Goal: Information Seeking & Learning: Find specific fact

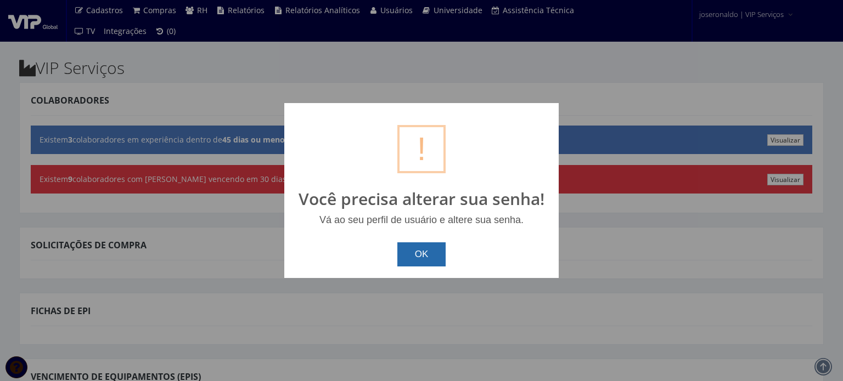
click at [422, 259] on button "OK" at bounding box center [421, 254] width 49 height 24
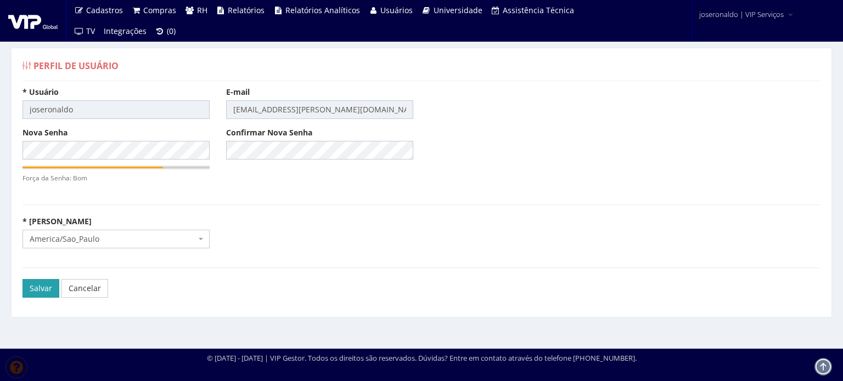
click at [30, 291] on input "Salvar" at bounding box center [40, 288] width 37 height 19
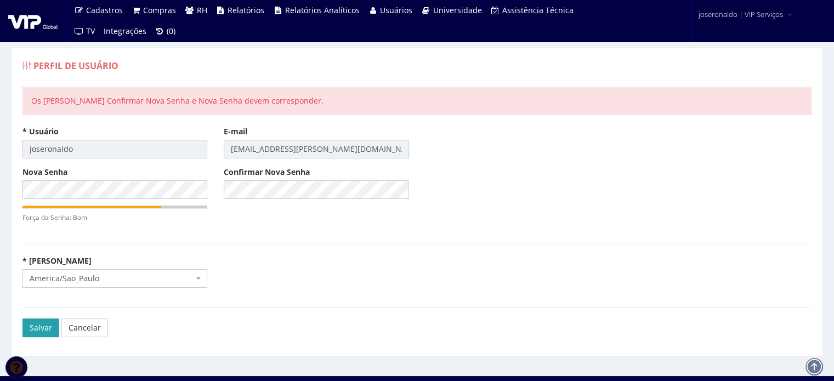
click at [32, 319] on input "Salvar" at bounding box center [40, 328] width 37 height 19
click at [33, 325] on input "Salvar" at bounding box center [40, 328] width 37 height 19
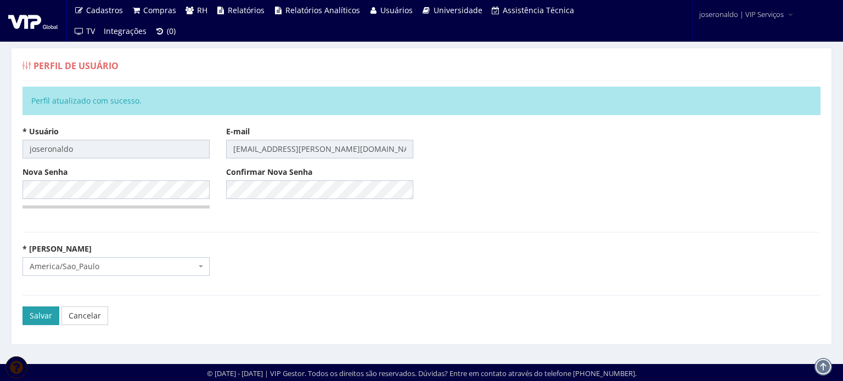
click at [44, 313] on input "Salvar" at bounding box center [40, 316] width 37 height 19
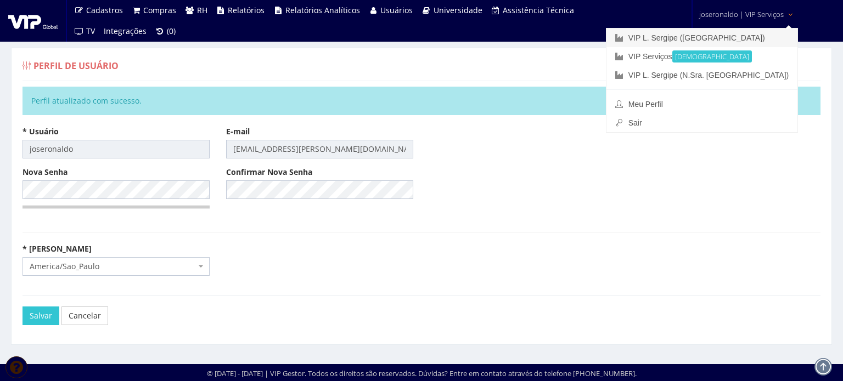
click at [739, 44] on link "VIP L. [GEOGRAPHIC_DATA] ([GEOGRAPHIC_DATA])" at bounding box center [701, 38] width 191 height 19
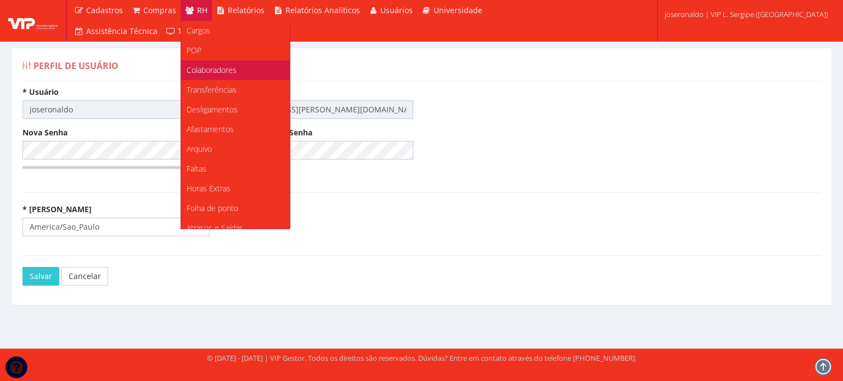
click at [202, 71] on span "Colaboradores" at bounding box center [212, 70] width 50 height 10
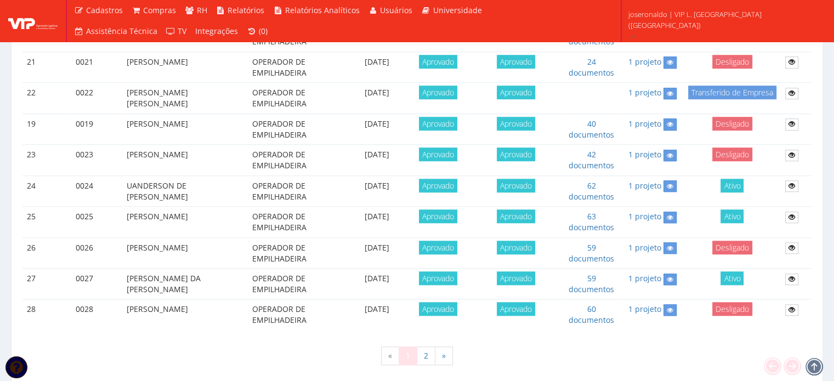
scroll to position [916, 0]
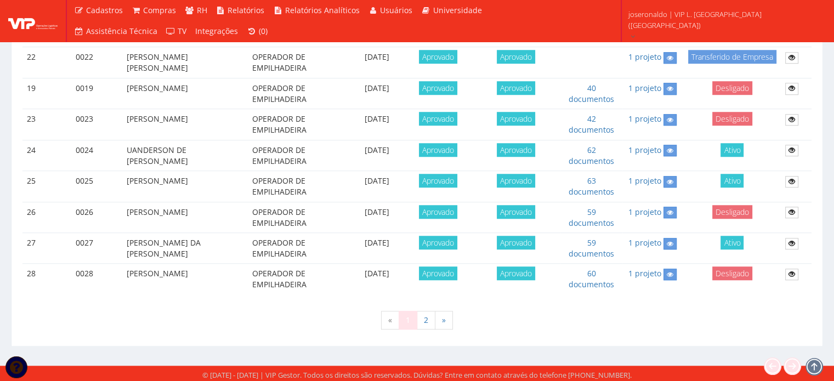
drag, startPoint x: 206, startPoint y: 250, endPoint x: 127, endPoint y: 240, distance: 79.5
click at [127, 240] on td "GEORGE DOUGLAS DA CONCEICAO SANTOS" at bounding box center [185, 248] width 126 height 31
copy td "GEORGE DOUGLAS DA CONCEICAO SANTOS"
click at [790, 240] on icon at bounding box center [792, 244] width 7 height 8
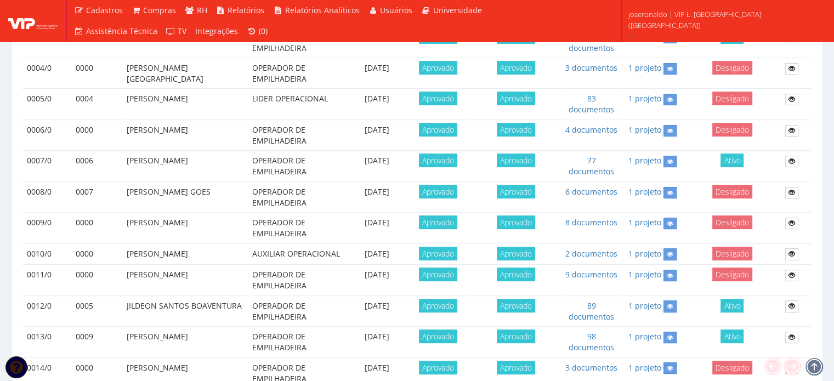
scroll to position [368, 0]
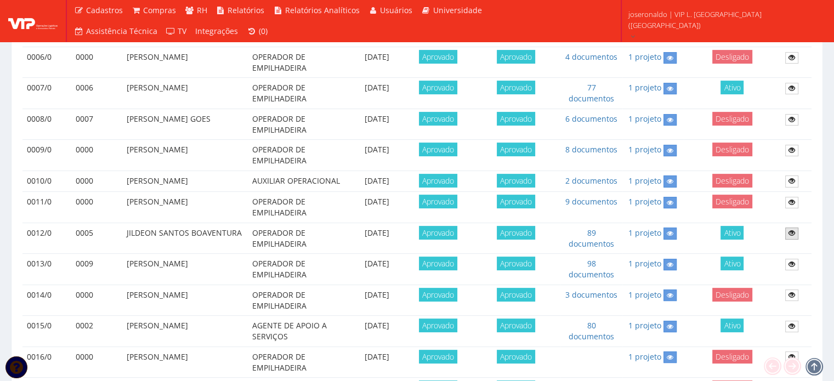
click at [794, 233] on icon at bounding box center [792, 233] width 7 height 8
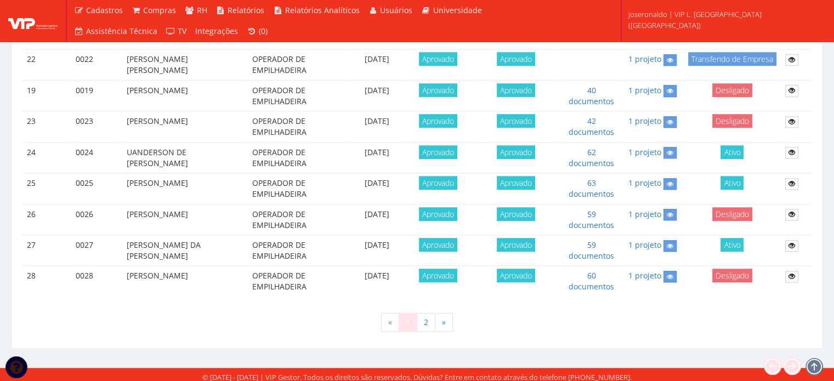
scroll to position [916, 0]
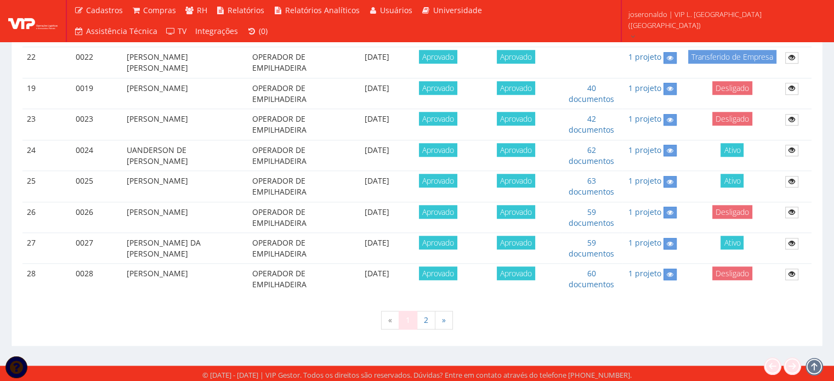
drag, startPoint x: 210, startPoint y: 177, endPoint x: 108, endPoint y: 177, distance: 102.0
click at [108, 177] on tr "25 0025 JOSE ADILSON SANTOS OPERADOR DE EMPILHADEIRA 13/08/2024 Aprovado Aprova…" at bounding box center [416, 186] width 789 height 31
copy tr "JOSE ADILSON SANTOS"
click at [789, 178] on icon at bounding box center [792, 182] width 7 height 8
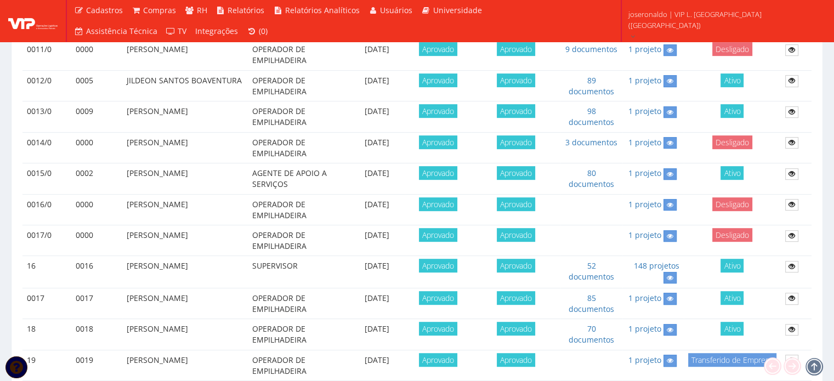
scroll to position [532, 0]
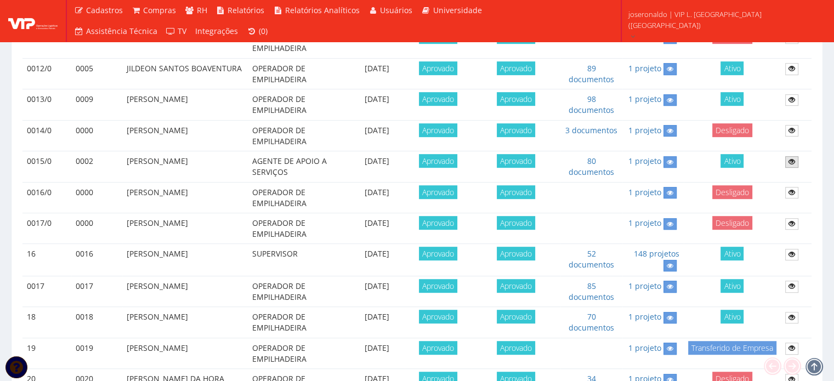
click at [794, 159] on icon at bounding box center [792, 162] width 7 height 8
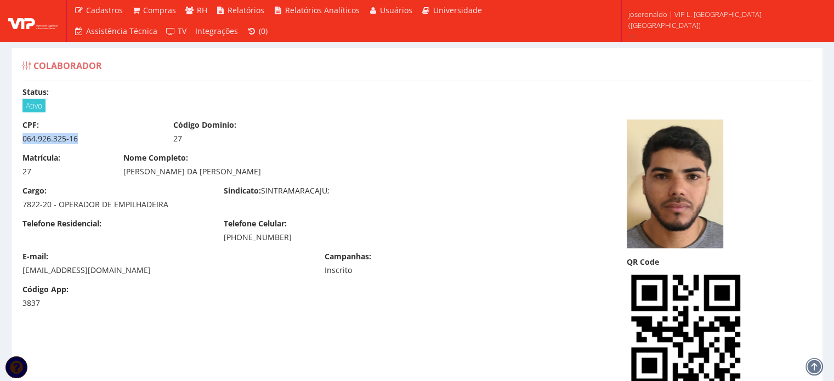
drag, startPoint x: 74, startPoint y: 139, endPoint x: 24, endPoint y: 144, distance: 50.7
click at [24, 144] on div "064.926.325-16" at bounding box center [89, 138] width 134 height 11
copy div "064.926.325-16"
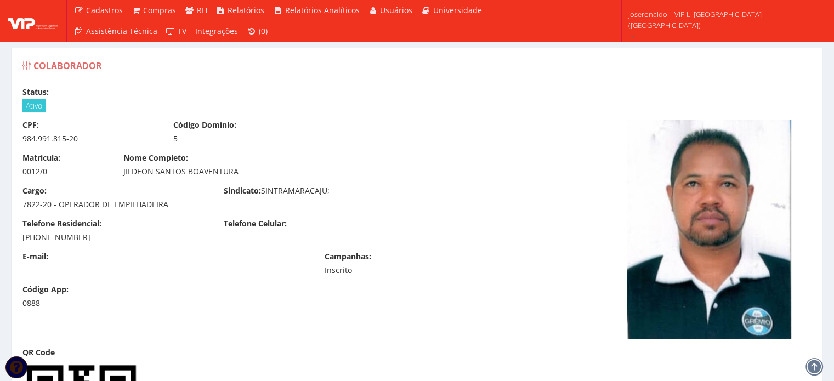
click at [75, 135] on div "984.991.815-20" at bounding box center [89, 138] width 134 height 11
drag, startPoint x: 61, startPoint y: 139, endPoint x: 30, endPoint y: 139, distance: 30.7
click at [30, 139] on div "984.991.815-20" at bounding box center [89, 138] width 134 height 11
copy div "984.991.815-20"
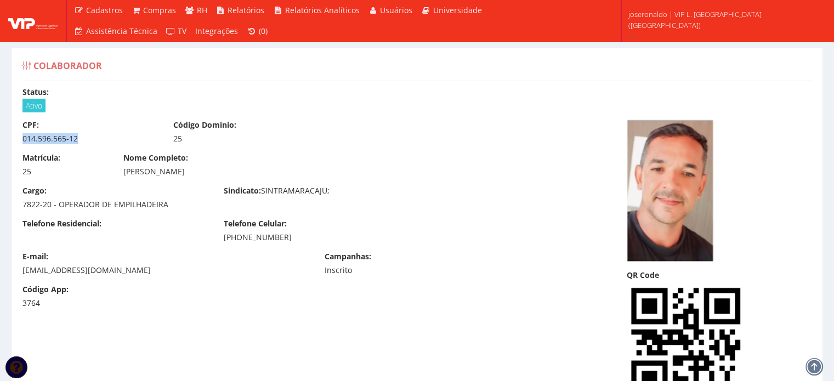
drag, startPoint x: 77, startPoint y: 137, endPoint x: 22, endPoint y: 138, distance: 54.9
click at [22, 138] on div "014.596.565-12" at bounding box center [89, 138] width 134 height 11
copy div "014.596.565-12"
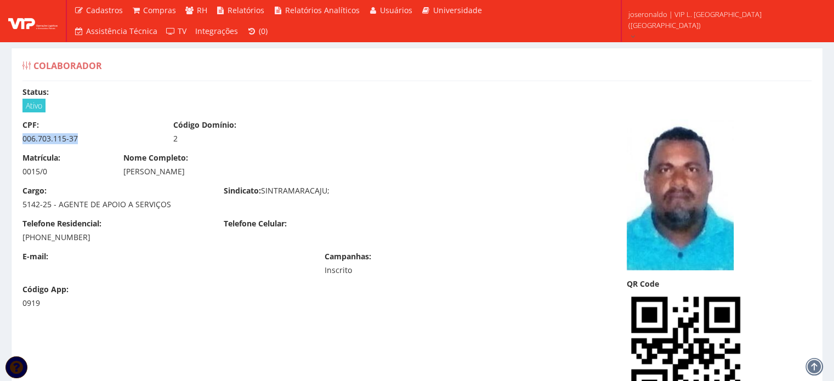
drag, startPoint x: 59, startPoint y: 136, endPoint x: 20, endPoint y: 136, distance: 39.5
click at [20, 136] on div "CPF: 006.703.115-37" at bounding box center [89, 132] width 151 height 25
drag, startPoint x: 405, startPoint y: 345, endPoint x: 402, endPoint y: 341, distance: 5.8
click at [405, 345] on div "CPF: 006.703.115-37 Código Domínio: 2 Matrícula: 0015/0 Nome Completo: [PERSON_…" at bounding box center [417, 279] width 806 height 318
